Goal: Transaction & Acquisition: Subscribe to service/newsletter

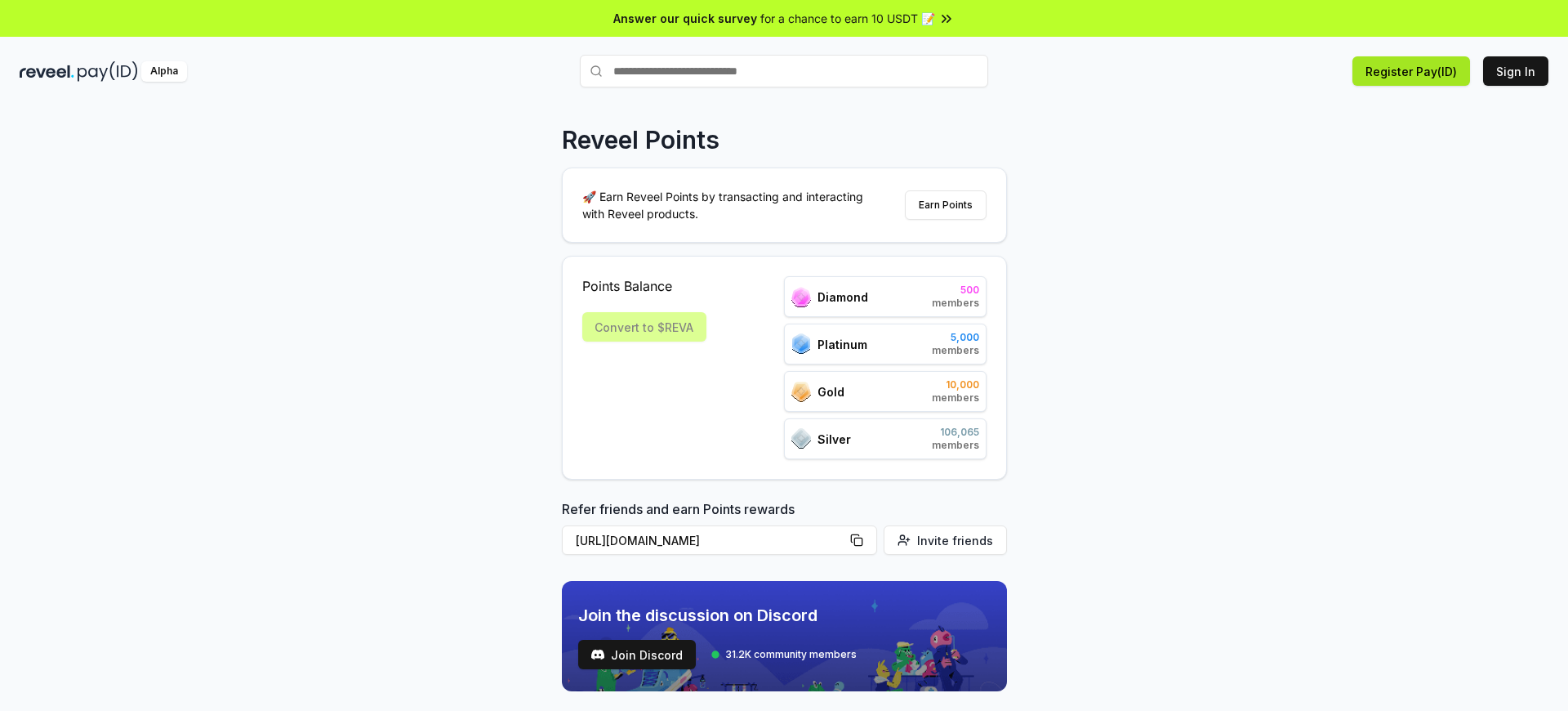
click at [1424, 71] on button "Register Pay(ID)" at bounding box center [1412, 70] width 118 height 29
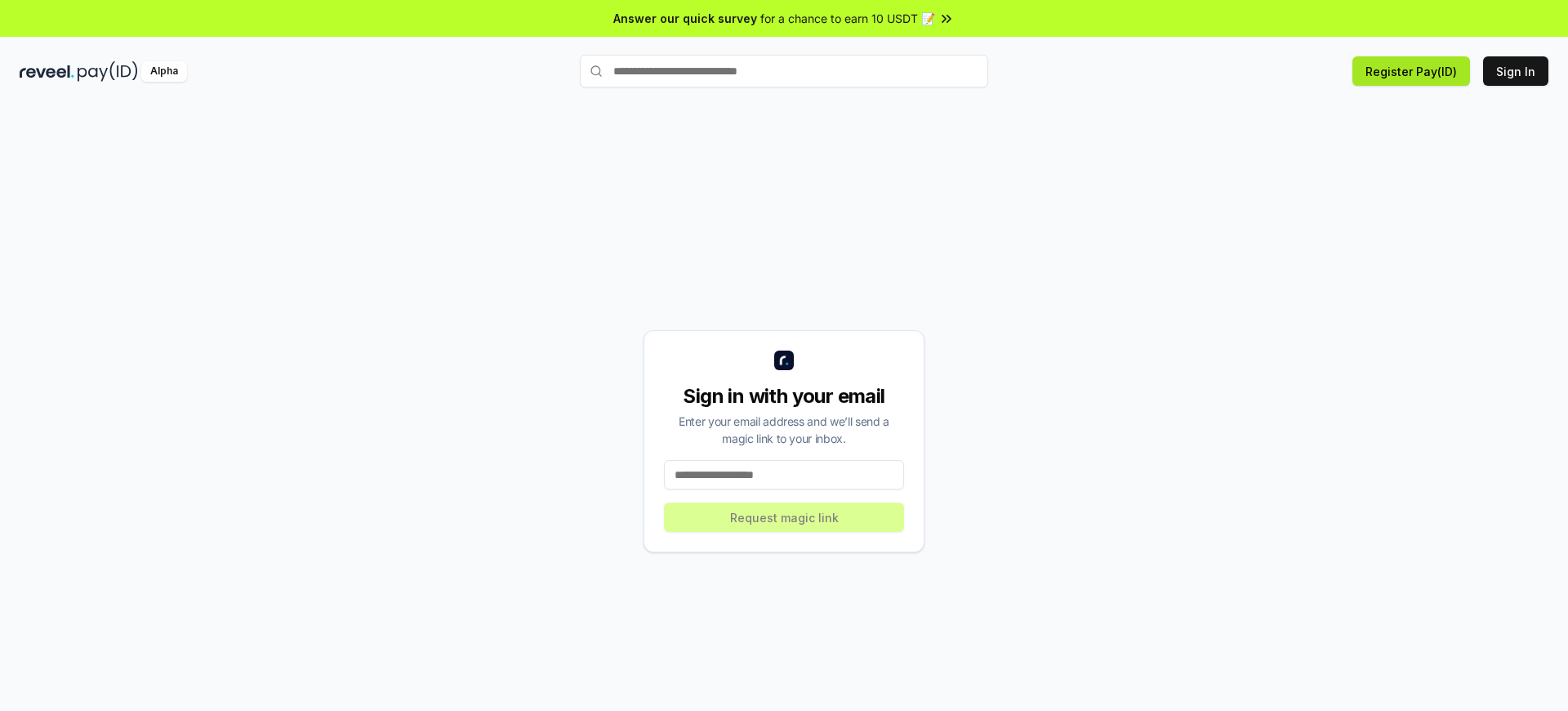
click at [1424, 71] on button "Register Pay(ID)" at bounding box center [1412, 70] width 118 height 29
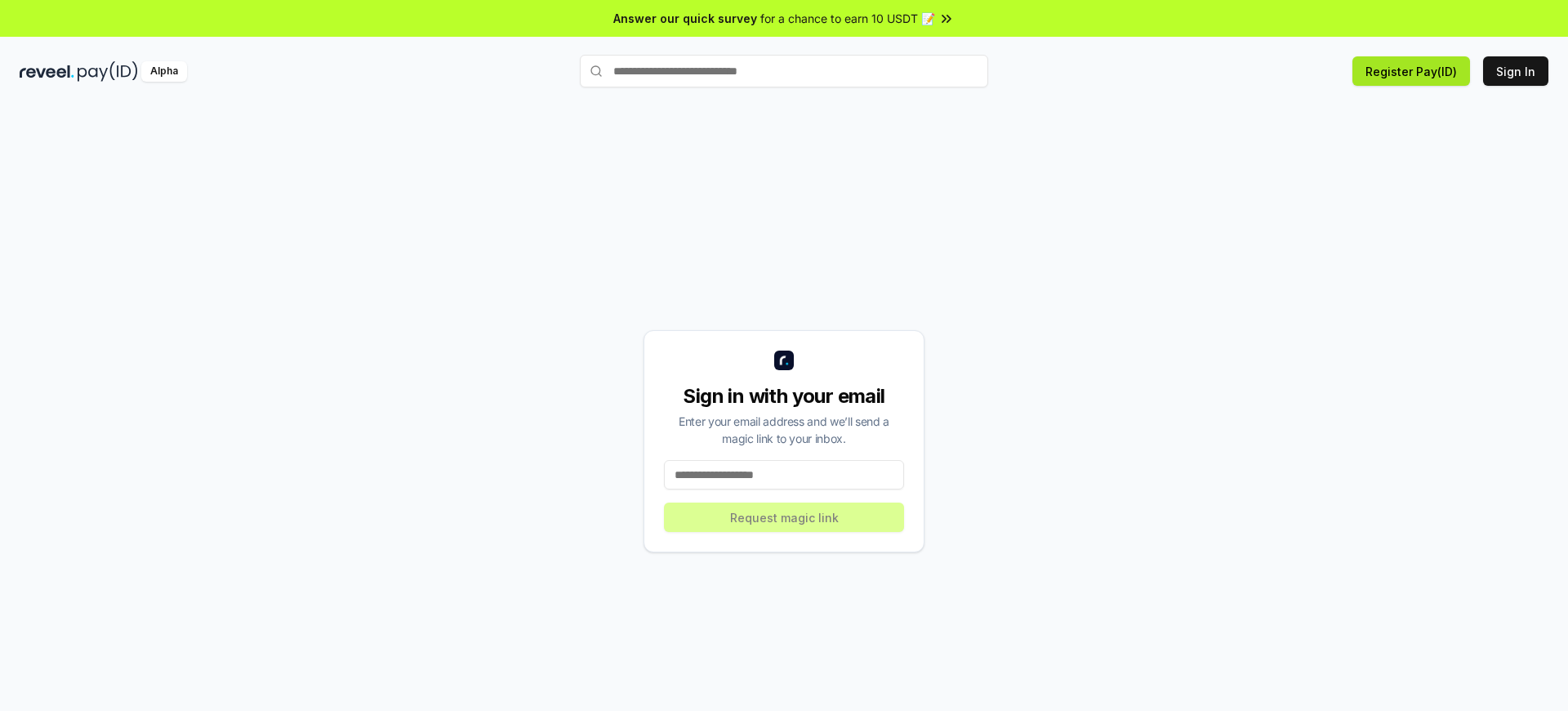
click at [1424, 71] on button "Register Pay(ID)" at bounding box center [1412, 70] width 118 height 29
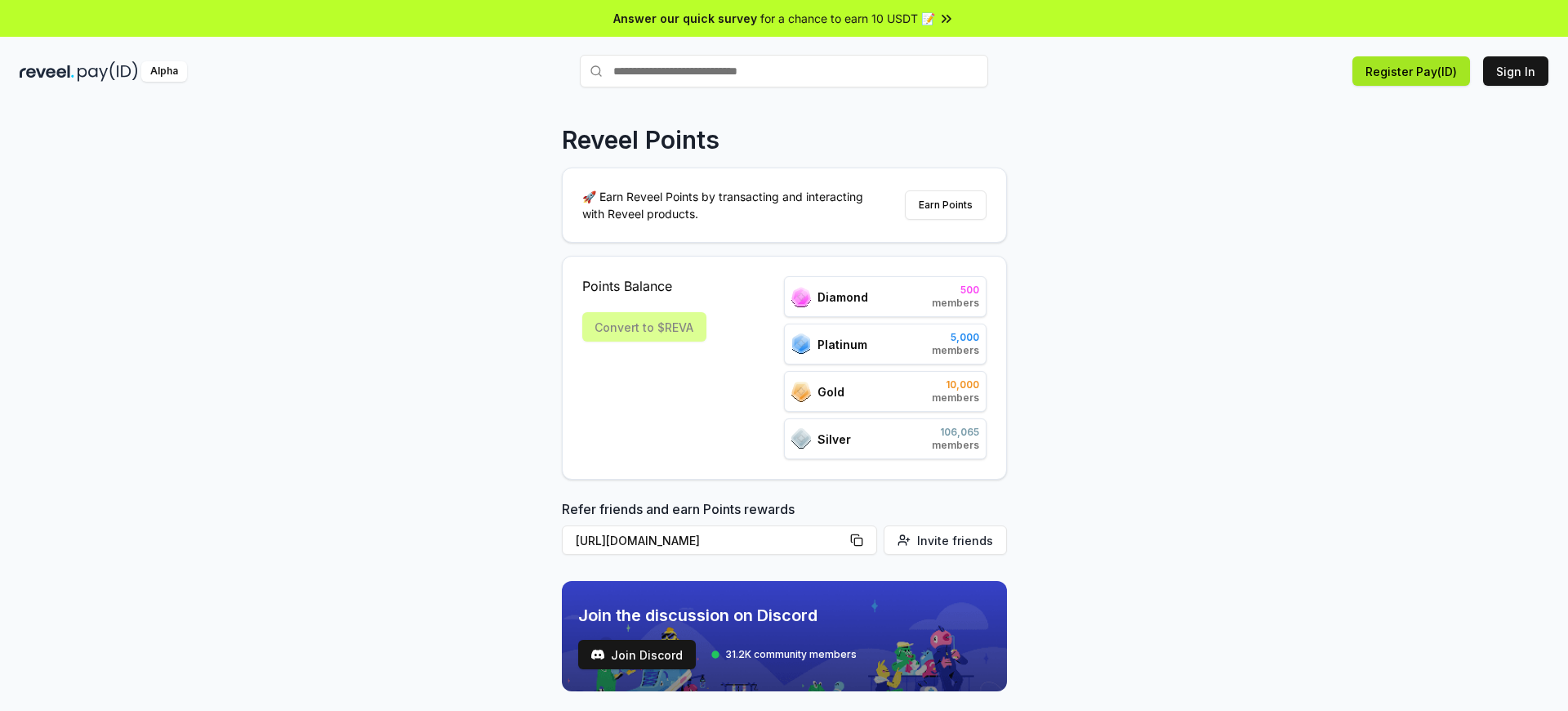
click at [1424, 71] on button "Register Pay(ID)" at bounding box center [1412, 70] width 118 height 29
click at [1519, 71] on button "Sign In" at bounding box center [1516, 70] width 65 height 29
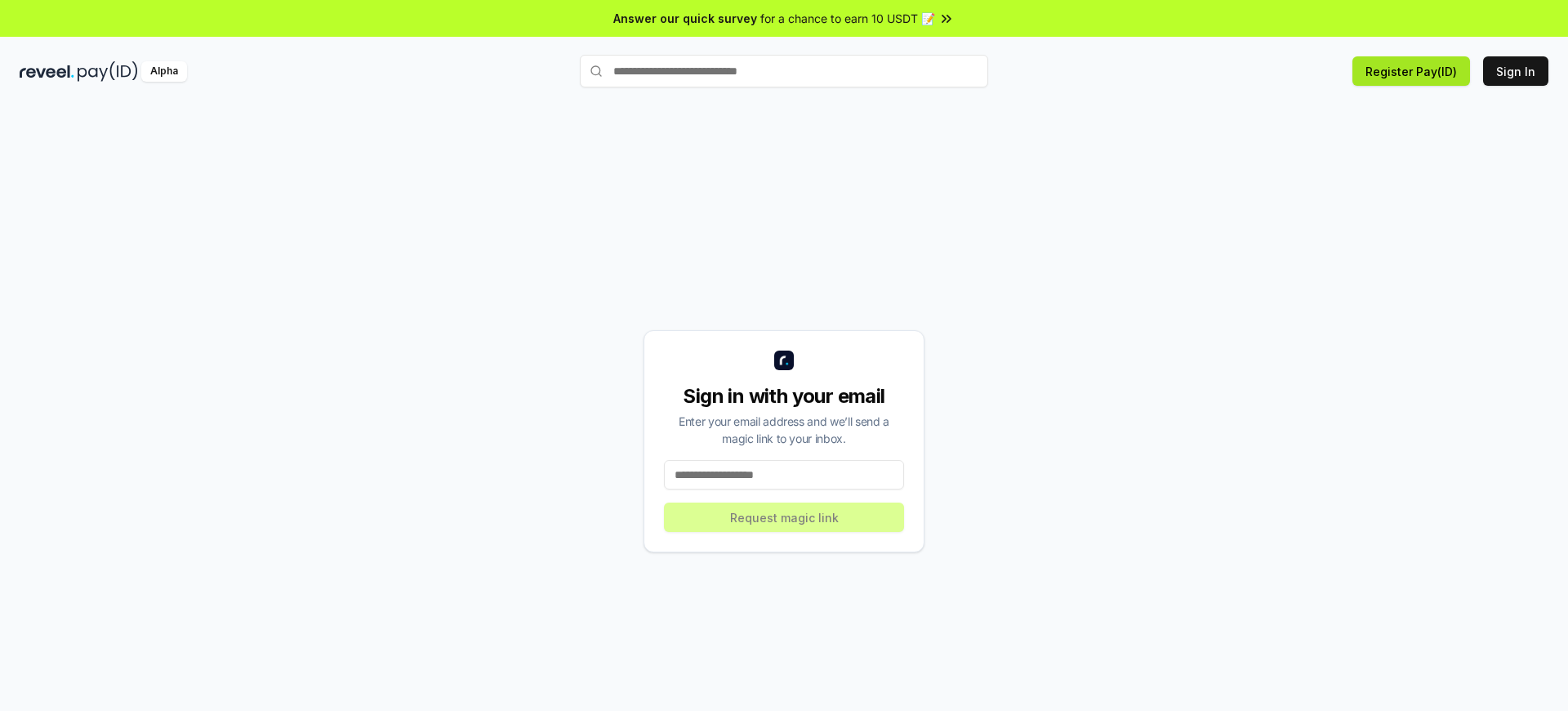
click at [1424, 71] on button "Register Pay(ID)" at bounding box center [1412, 70] width 118 height 29
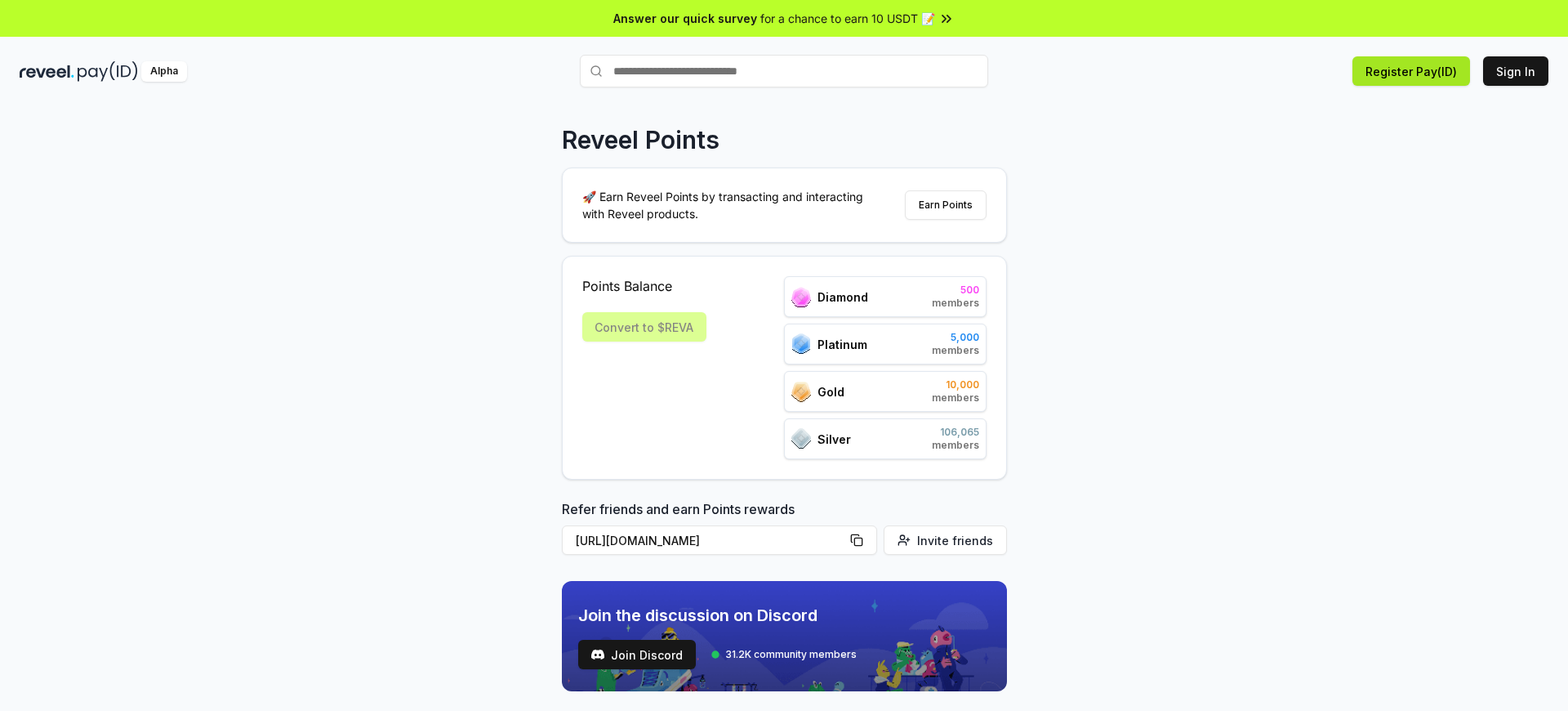
click at [1424, 71] on button "Register Pay(ID)" at bounding box center [1412, 70] width 118 height 29
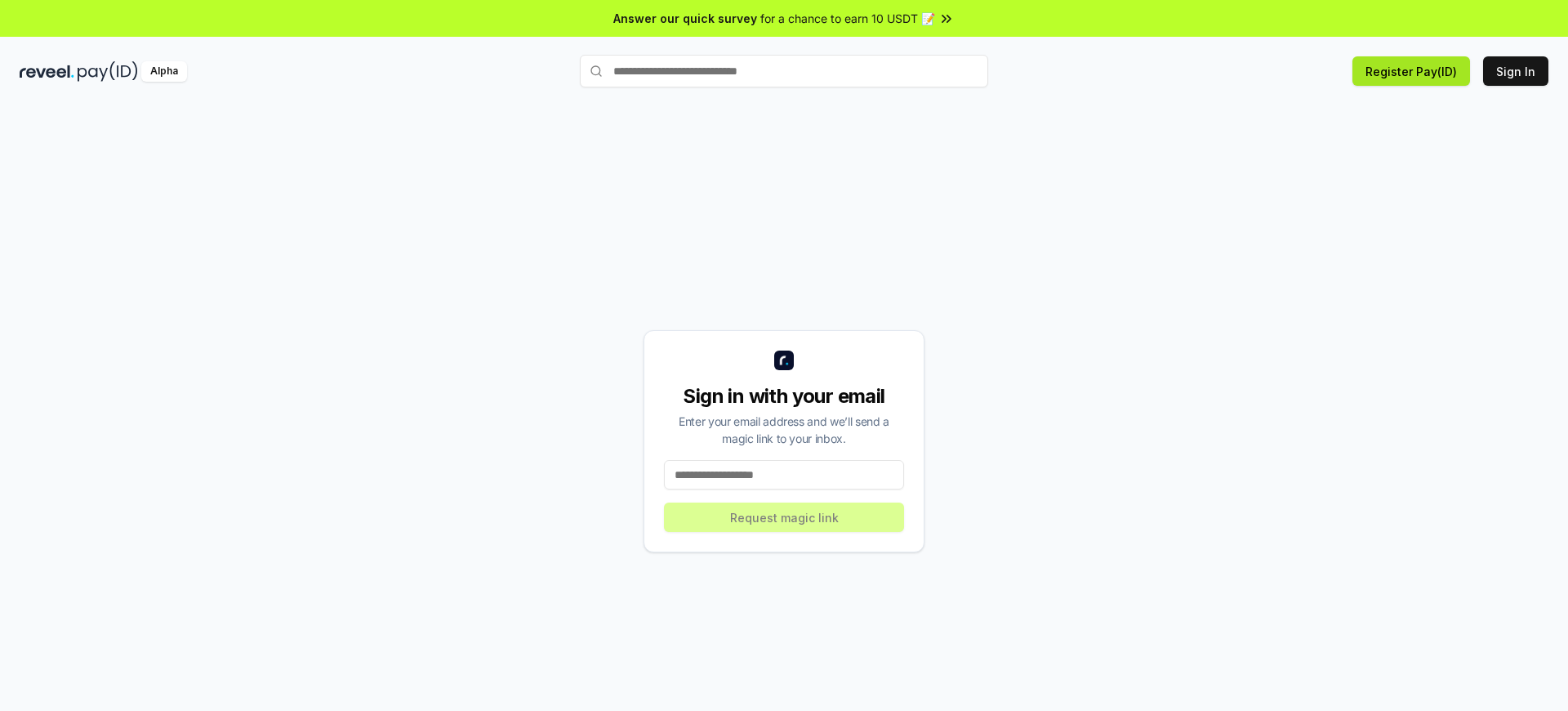
click at [1424, 71] on button "Register Pay(ID)" at bounding box center [1412, 70] width 118 height 29
click at [1519, 71] on button "Sign In" at bounding box center [1516, 70] width 65 height 29
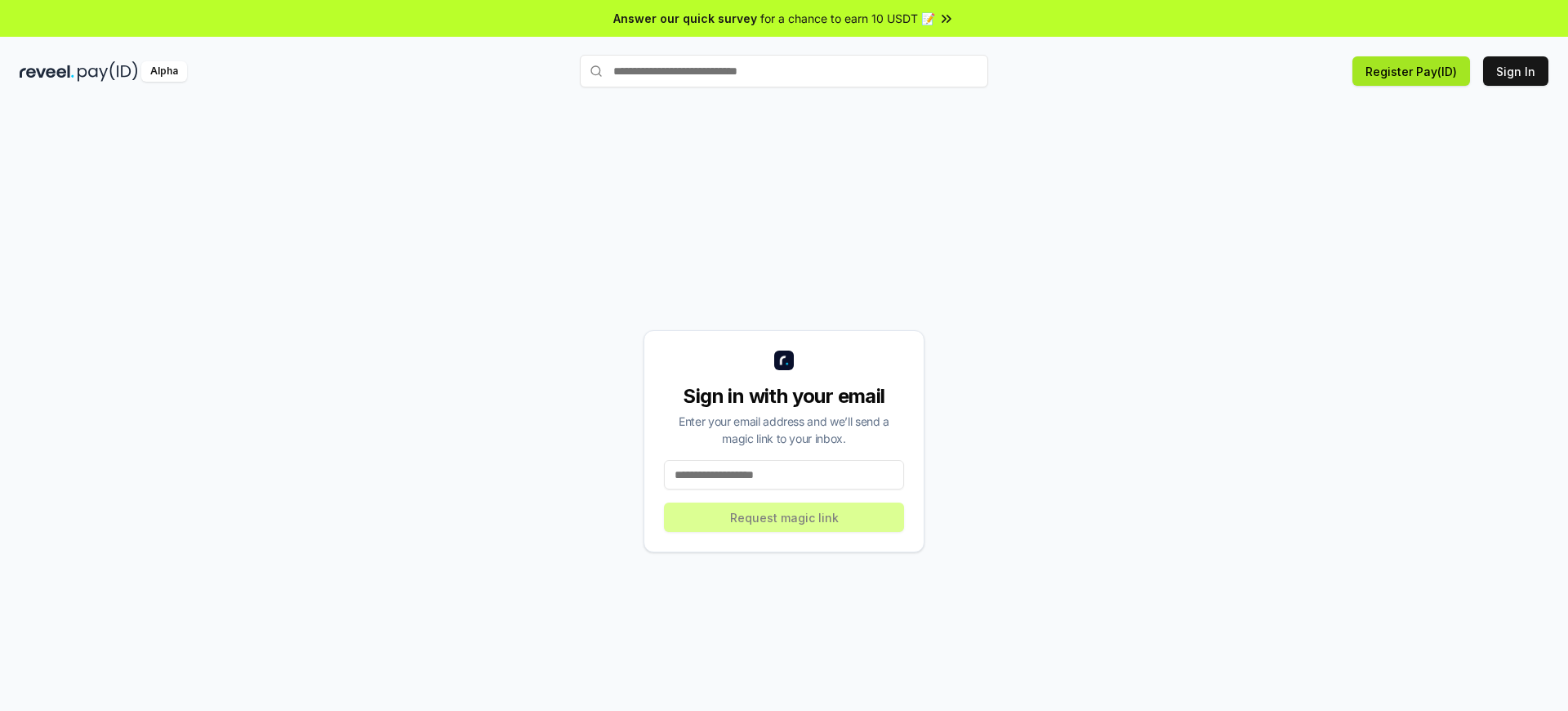
click at [1424, 71] on button "Register Pay(ID)" at bounding box center [1412, 70] width 118 height 29
click at [1519, 71] on button "Sign In" at bounding box center [1516, 70] width 65 height 29
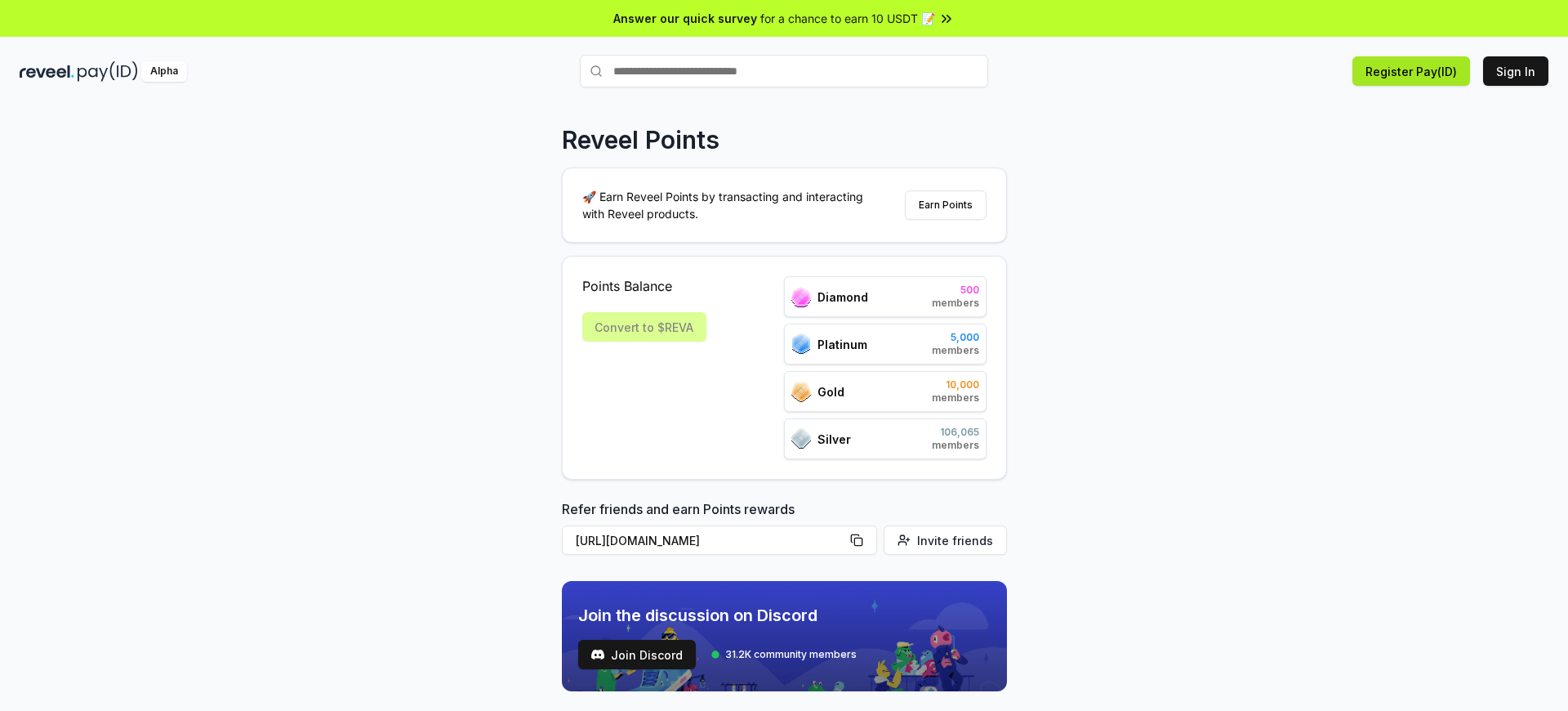
click at [1424, 71] on button "Register Pay(ID)" at bounding box center [1412, 70] width 118 height 29
